Goal: Task Accomplishment & Management: Complete application form

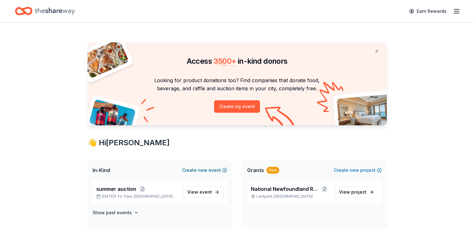
click at [214, 170] on button "Create new event" at bounding box center [204, 169] width 45 height 7
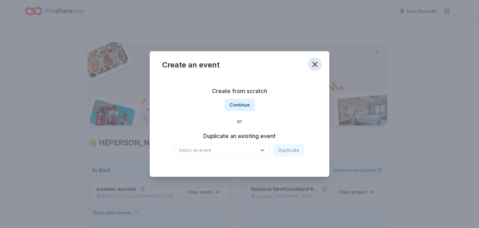
click at [319, 67] on button "button" at bounding box center [315, 64] width 14 height 14
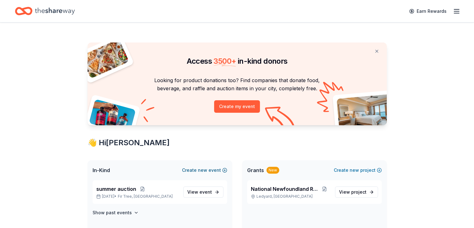
click at [217, 170] on button "Create new event" at bounding box center [204, 169] width 45 height 7
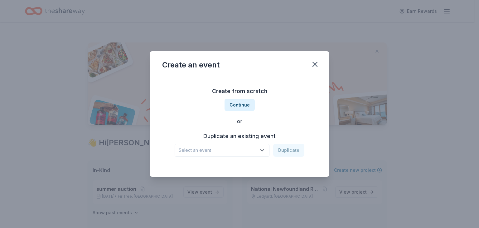
click at [264, 147] on icon "button" at bounding box center [262, 150] width 6 height 6
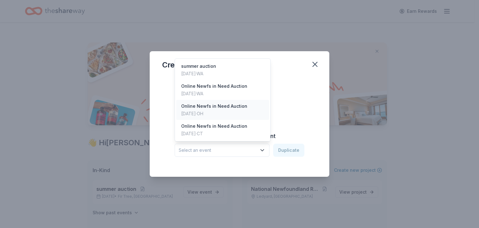
click at [236, 103] on div "Online Newfs in Need Auction" at bounding box center [214, 105] width 66 height 7
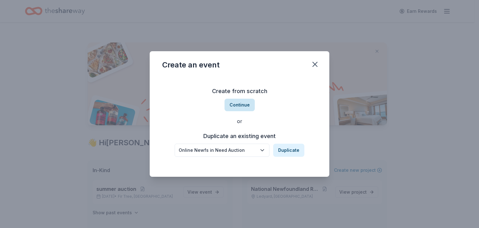
click at [244, 108] on button "Continue" at bounding box center [239, 104] width 30 height 12
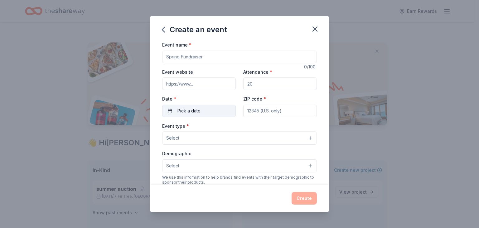
click at [214, 108] on button "Pick a date" at bounding box center [199, 110] width 74 height 12
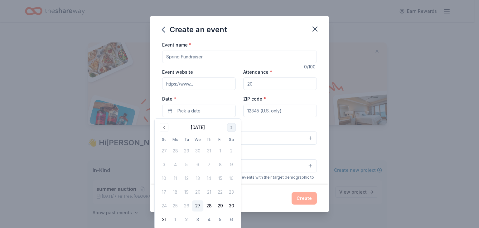
click at [232, 127] on button "Go to next month" at bounding box center [231, 127] width 9 height 9
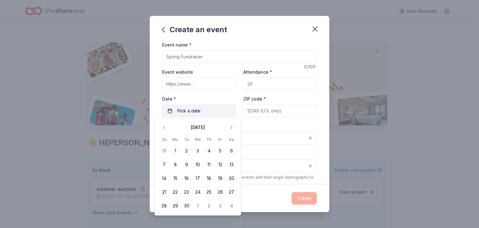
click at [177, 110] on span "Pick a date" at bounding box center [188, 110] width 23 height 7
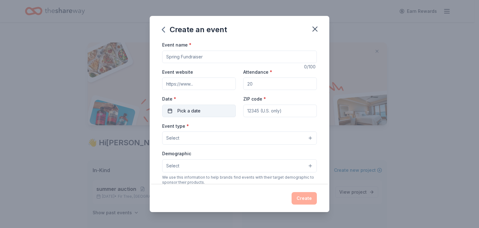
click at [190, 108] on span "Pick a date" at bounding box center [188, 110] width 23 height 7
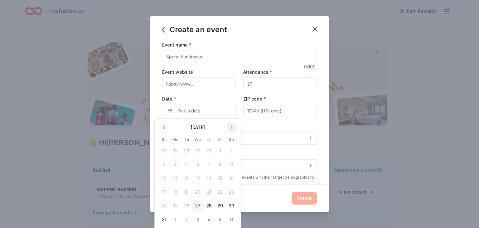
click at [230, 130] on button "Go to next month" at bounding box center [231, 127] width 9 height 9
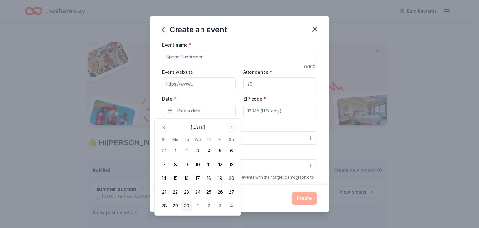
click at [191, 203] on button "30" at bounding box center [186, 205] width 11 height 11
click at [260, 158] on div "Demographic Select" at bounding box center [239, 160] width 155 height 23
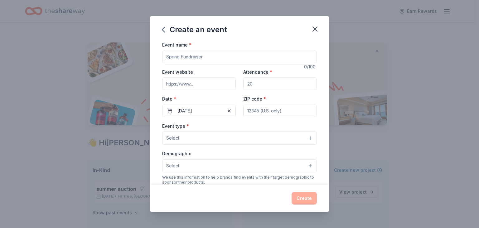
click at [258, 113] on input "ZIP code *" at bounding box center [280, 110] width 74 height 12
type input "06335"
type input "1579 Route 12"
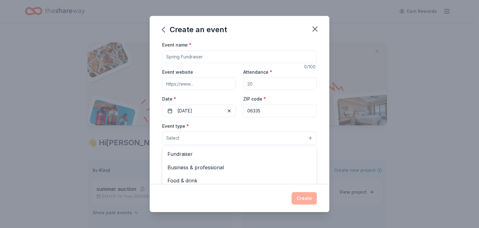
click at [222, 141] on button "Select" at bounding box center [239, 137] width 155 height 13
click at [199, 153] on span "Fundraiser" at bounding box center [239, 154] width 144 height 8
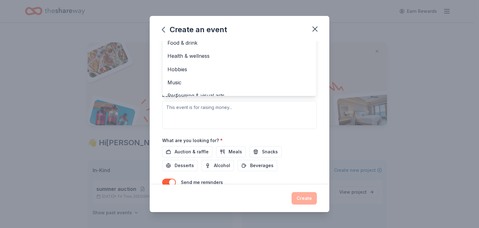
click at [239, 118] on div "Event type * Fundraiser Business & professional Food & drink Health & wellness …" at bounding box center [239, 63] width 155 height 132
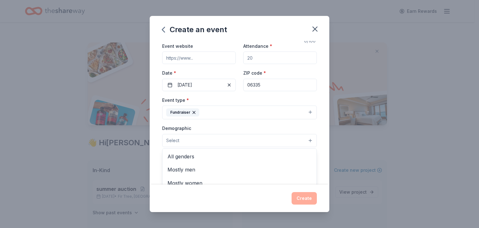
click at [214, 139] on button "Select" at bounding box center [239, 140] width 155 height 13
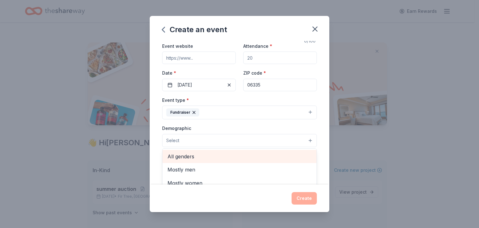
click at [188, 155] on span "All genders" at bounding box center [239, 156] width 144 height 8
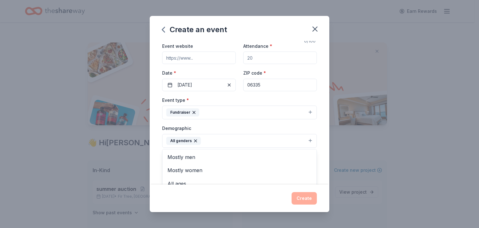
click at [320, 130] on div "Event name * 0 /100 Event website Attendance * Date * 09/30/2025 ZIP code * 063…" at bounding box center [240, 112] width 180 height 143
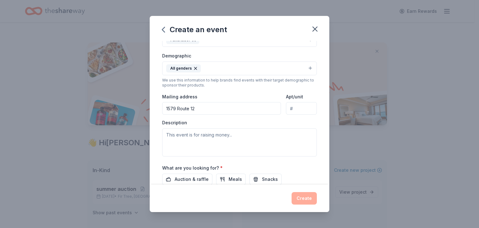
scroll to position [101, 0]
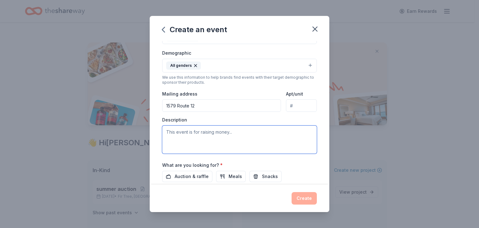
click at [202, 131] on textarea at bounding box center [239, 139] width 155 height 28
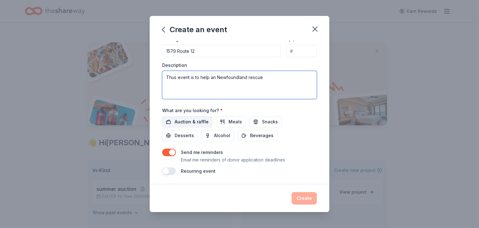
type textarea "Thus event is to help an Newfoundland rescue"
click at [196, 119] on span "Auction & raffle" at bounding box center [192, 121] width 34 height 7
click at [174, 169] on button "button" at bounding box center [169, 170] width 14 height 7
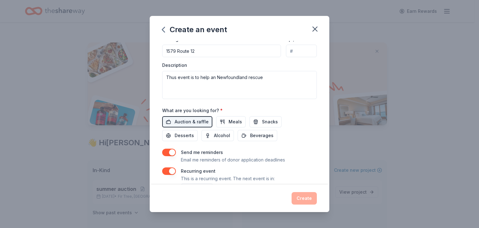
scroll to position [178, 0]
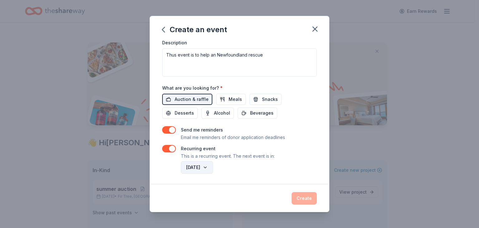
click at [213, 166] on button "September 2026" at bounding box center [197, 167] width 32 height 12
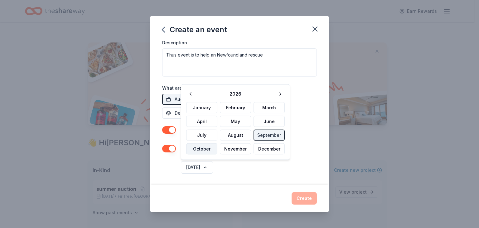
click at [209, 150] on button "October" at bounding box center [201, 148] width 31 height 11
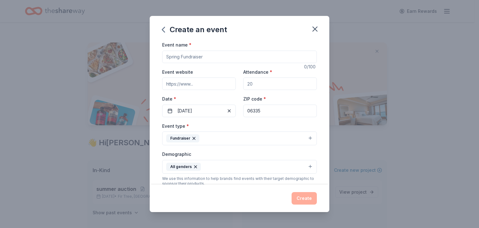
scroll to position [0, 0]
click at [275, 86] on input "Attendance *" at bounding box center [280, 83] width 74 height 12
type input "150"
click at [203, 80] on input "Event website" at bounding box center [199, 83] width 74 height 12
type input "https://new.biddingowl.com/NNRescue"
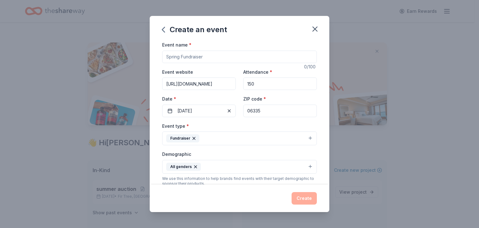
click at [231, 59] on input "Event name *" at bounding box center [239, 56] width 155 height 12
drag, startPoint x: 231, startPoint y: 59, endPoint x: 108, endPoint y: 47, distance: 123.3
click at [108, 47] on div "Create an event Event name * Newfs in Need 13 /100 Event website https://new.bi…" at bounding box center [239, 114] width 479 height 228
type input "National Newfoundland Rescue"
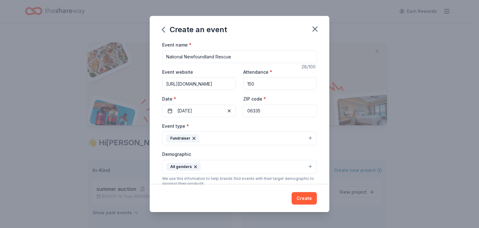
drag, startPoint x: 165, startPoint y: 86, endPoint x: 339, endPoint y: 86, distance: 174.5
click at [324, 86] on div "Event name * National Newfoundland Rescue 28 /100 Event website https://new.bid…" at bounding box center [240, 112] width 180 height 143
paste input "ationalnewfoundlandrescue.com/"
type input "https://nationalnewfoundlandrescue.com/"
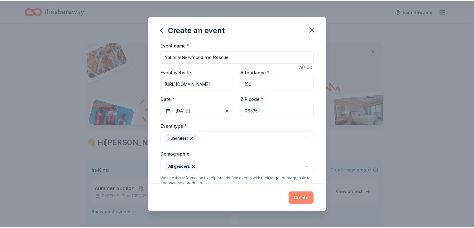
scroll to position [0, 0]
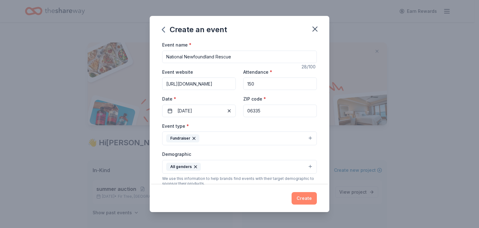
click at [304, 200] on button "Create" at bounding box center [303, 198] width 25 height 12
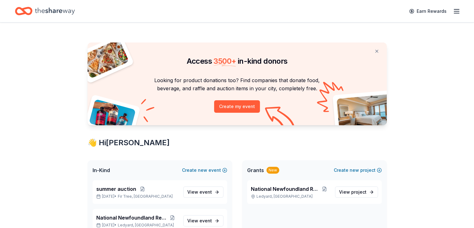
scroll to position [199, 0]
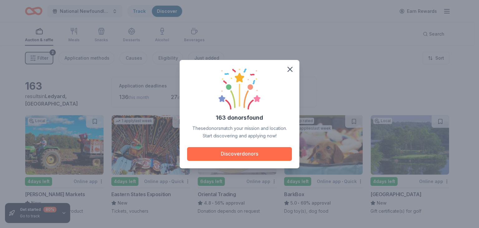
click at [247, 152] on button "Discover donors" at bounding box center [239, 154] width 105 height 14
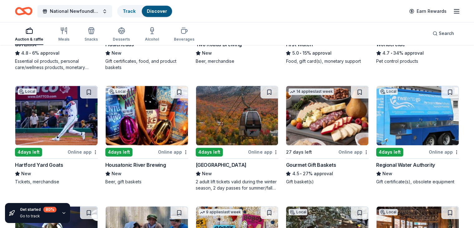
scroll to position [391, 0]
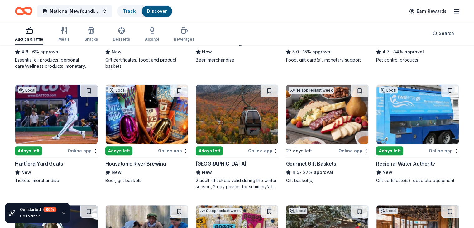
click at [319, 130] on img at bounding box center [327, 113] width 82 height 59
click at [26, 13] on icon "Home" at bounding box center [21, 11] width 10 height 6
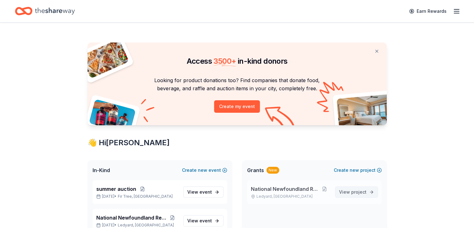
click at [356, 190] on span "project" at bounding box center [358, 191] width 15 height 5
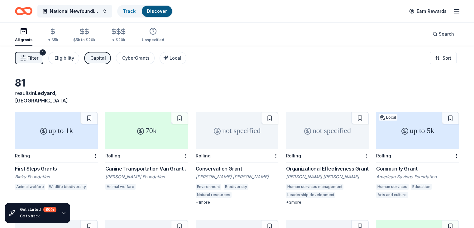
click at [47, 127] on icon at bounding box center [43, 130] width 7 height 7
click at [135, 56] on div "CyberGrants" at bounding box center [135, 57] width 27 height 7
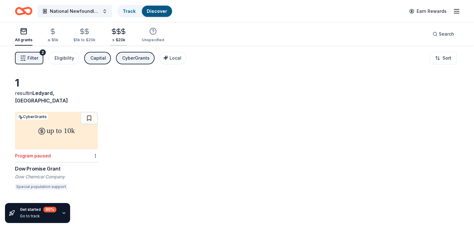
click at [122, 32] on icon "button" at bounding box center [118, 31] width 7 height 7
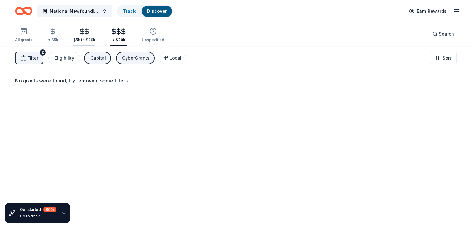
click at [90, 34] on icon "button" at bounding box center [86, 31] width 7 height 7
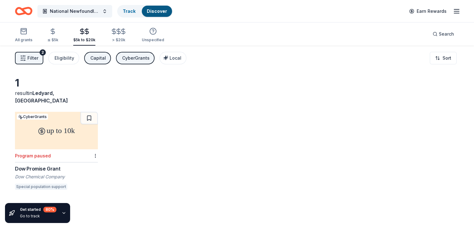
click at [86, 35] on icon "button" at bounding box center [82, 31] width 7 height 7
click at [55, 31] on icon "button" at bounding box center [53, 31] width 4 height 4
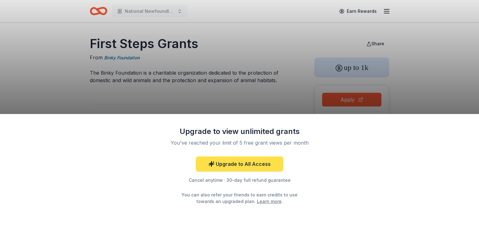
click at [239, 165] on link "Upgrade to All Access" at bounding box center [239, 163] width 87 height 15
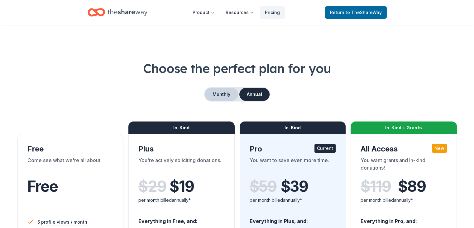
click at [222, 93] on button "Monthly" at bounding box center [221, 94] width 33 height 13
